Goal: Information Seeking & Learning: Learn about a topic

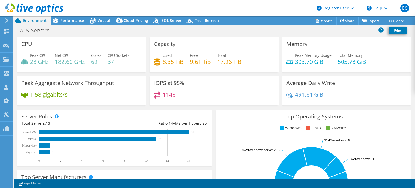
select select "USD"
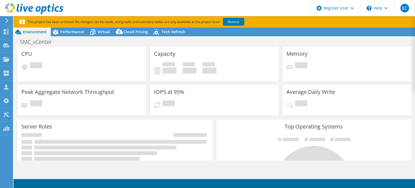
select select "USEast"
select select "USD"
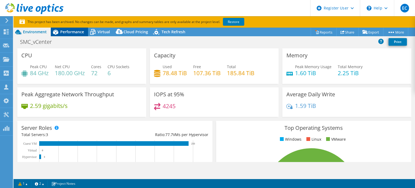
click at [81, 32] on span "Performance" at bounding box center [72, 31] width 24 height 5
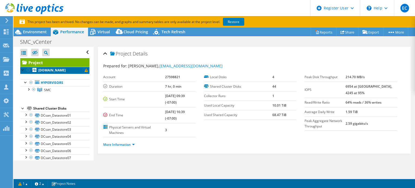
click at [65, 72] on b "vmware21.saintmarys.edu" at bounding box center [51, 70] width 27 height 5
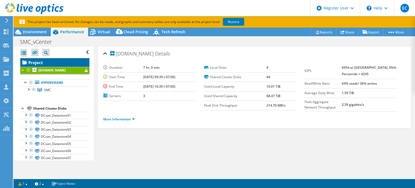
click at [63, 62] on link "Project" at bounding box center [54, 62] width 69 height 9
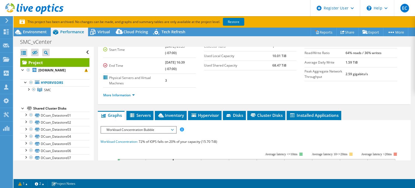
scroll to position [108, 0]
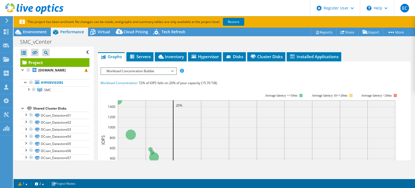
click at [188, 56] on ul "Graphs Servers Inventory Hypervisor Disks Cluster Disks Installed Applications" at bounding box center [254, 56] width 313 height 9
click at [211, 56] on span "Hypervisor" at bounding box center [205, 56] width 28 height 5
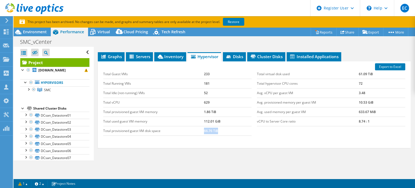
drag, startPoint x: 219, startPoint y: 132, endPoint x: 185, endPoint y: 128, distance: 34.5
click at [187, 128] on tr "Total provisioned guest VM disk space 66.76 TiB" at bounding box center [177, 130] width 148 height 9
click at [227, 144] on div "Export to Excel Total Guest VMs 233 Total Running VMs 181 Total Idle (not-runni…" at bounding box center [254, 104] width 313 height 86
click at [103, 30] on span "Virtual" at bounding box center [104, 31] width 12 height 5
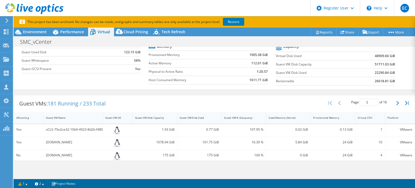
scroll to position [54, 0]
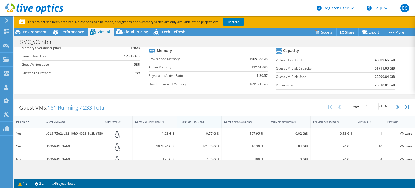
click at [199, 119] on div "Guest VM Disk Used" at bounding box center [196, 122] width 38 height 8
click at [197, 120] on div "Guest VM Disk Used" at bounding box center [196, 122] width 33 height 4
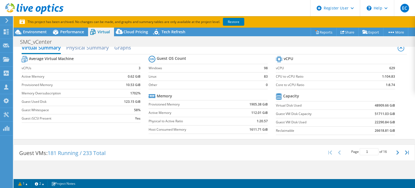
scroll to position [0, 0]
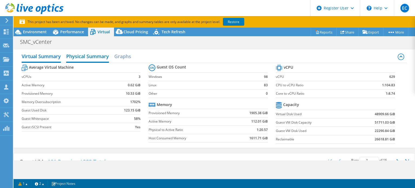
click at [85, 54] on h2 "Physical Summary" at bounding box center [87, 57] width 43 height 12
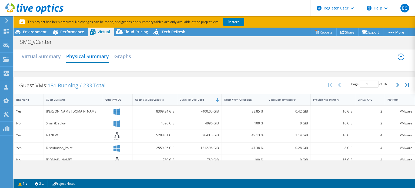
click at [135, 58] on div "Virtual Summary Physical Summary Graphs" at bounding box center [215, 57] width 386 height 12
click at [131, 59] on h2 "Graphs" at bounding box center [122, 57] width 17 height 12
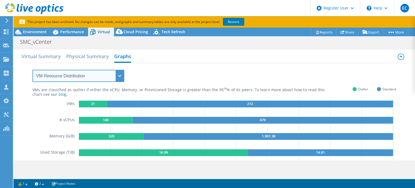
click at [105, 80] on select "VM Resource Distribution Provisioning Contrast Over Provisioning" at bounding box center [78, 76] width 92 height 12
click at [32, 70] on select "VM Resource Distribution Provisioning Contrast Over Provisioning" at bounding box center [78, 76] width 92 height 12
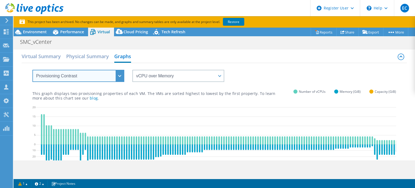
click at [91, 75] on select "VM Resource Distribution Provisioning Contrast Over Provisioning" at bounding box center [78, 76] width 92 height 12
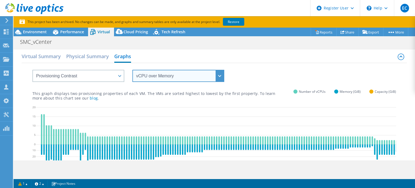
click at [158, 81] on select "vCPU over Memory vCPU over Capacity Memory over vCPU Memory over Capacity Capac…" at bounding box center [178, 76] width 92 height 12
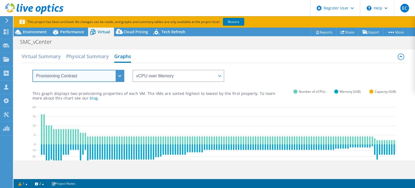
click at [91, 80] on select "VM Resource Distribution Provisioning Contrast Over Provisioning" at bounding box center [78, 76] width 92 height 12
select select "Over Provisioning"
click at [32, 70] on select "VM Resource Distribution Provisioning Contrast Over Provisioning" at bounding box center [78, 76] width 92 height 12
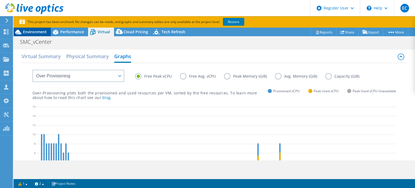
click at [50, 32] on div "Environment" at bounding box center [32, 32] width 37 height 9
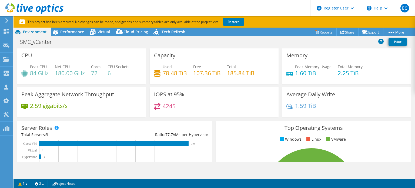
click at [46, 32] on span "Environment" at bounding box center [35, 31] width 24 height 5
click at [101, 74] on h4 "72" at bounding box center [96, 73] width 10 height 6
drag, startPoint x: 132, startPoint y: 99, endPoint x: 128, endPoint y: 102, distance: 5.5
click at [132, 99] on div "Peak Aggregate Network Throughput 2.59 gigabits/s" at bounding box center [81, 101] width 129 height 29
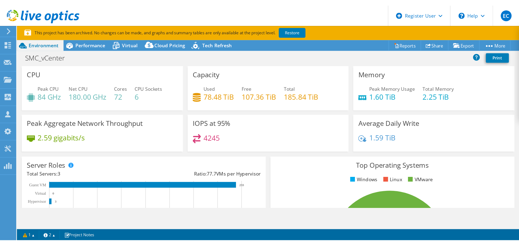
scroll to position [69, 0]
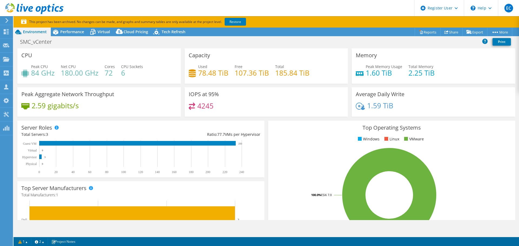
select select "USEast"
select select "USD"
click at [69, 72] on h4 "180.00 GHz" at bounding box center [80, 73] width 38 height 6
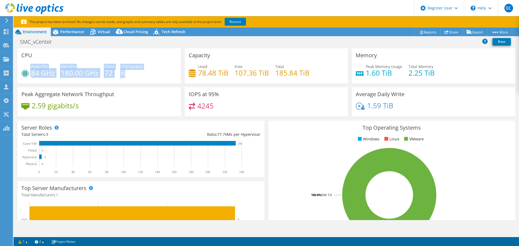
drag, startPoint x: 136, startPoint y: 74, endPoint x: 52, endPoint y: 72, distance: 84.1
click at [27, 71] on div "Peak CPU 84 GHz Net CPU 180.00 GHz Cores 72 CPU Sockets 6" at bounding box center [98, 73] width 155 height 18
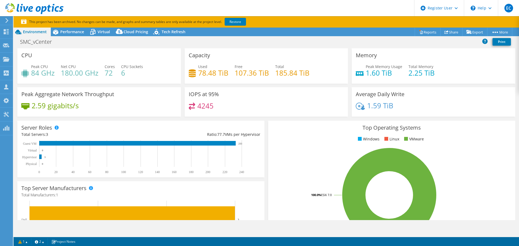
click at [128, 82] on div "CPU Peak CPU 84 GHz Net CPU 180.00 GHz Cores 72 CPU Sockets 6" at bounding box center [98, 65] width 163 height 35
drag, startPoint x: 433, startPoint y: 73, endPoint x: 368, endPoint y: 67, distance: 65.1
click at [368, 67] on div "Peak Memory Usage 1.60 TiB Total Memory 2.25 TiB" at bounding box center [433, 73] width 155 height 18
click at [478, 85] on div "Memory Peak Memory Usage 1.60 TiB Total Memory 2.25 TiB" at bounding box center [433, 67] width 167 height 39
click at [60, 36] on icon at bounding box center [55, 31] width 9 height 9
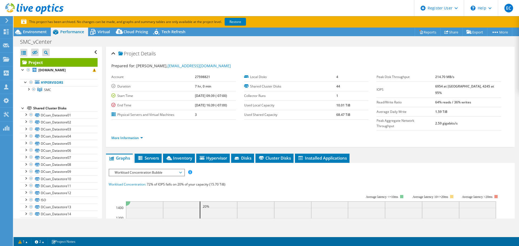
click at [62, 30] on span "Performance" at bounding box center [72, 31] width 24 height 5
drag, startPoint x: 205, startPoint y: 87, endPoint x: 188, endPoint y: 88, distance: 17.3
click at [188, 88] on tr "Duration 7 hr, 0 min" at bounding box center [173, 86] width 125 height 9
click at [25, 29] on span "Environment" at bounding box center [35, 31] width 24 height 5
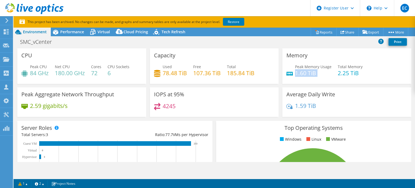
drag, startPoint x: 316, startPoint y: 77, endPoint x: 293, endPoint y: 75, distance: 23.0
click at [293, 75] on div "Peak Memory Usage 1.60 TiB Total Memory 2.25 TiB" at bounding box center [346, 73] width 121 height 18
click at [326, 65] on span "Peak Memory Usage" at bounding box center [313, 66] width 36 height 5
